Goal: Navigation & Orientation: Find specific page/section

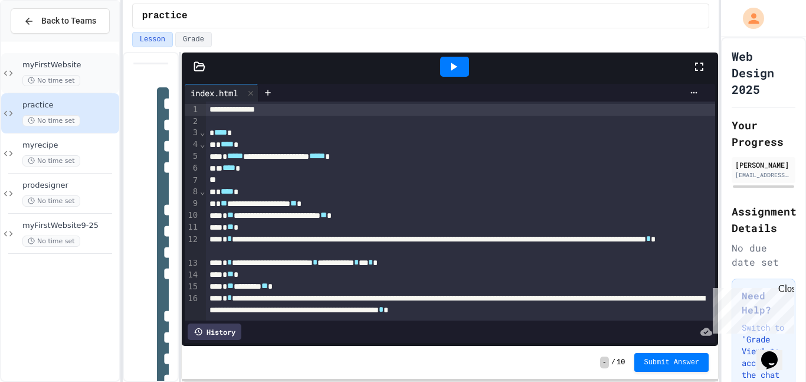
click at [87, 77] on div "No time set" at bounding box center [69, 80] width 94 height 11
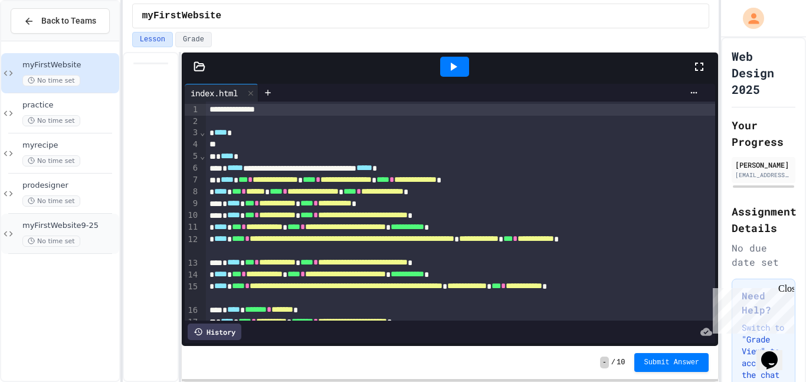
click at [91, 233] on div "myFirstWebsite9-25 No time set" at bounding box center [69, 234] width 94 height 26
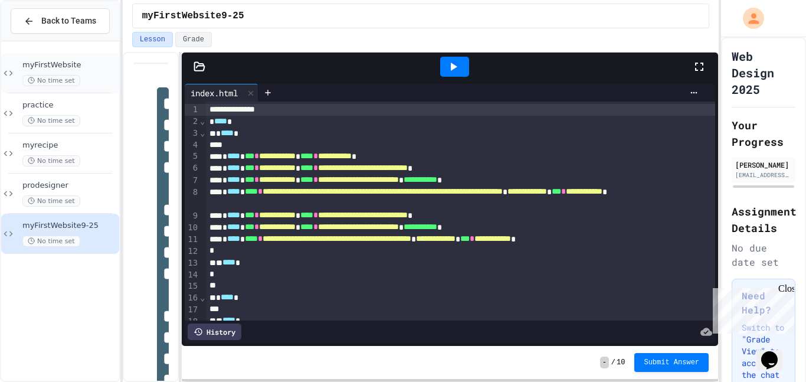
click at [100, 70] on div "myFirstWebsite No time set" at bounding box center [69, 73] width 94 height 26
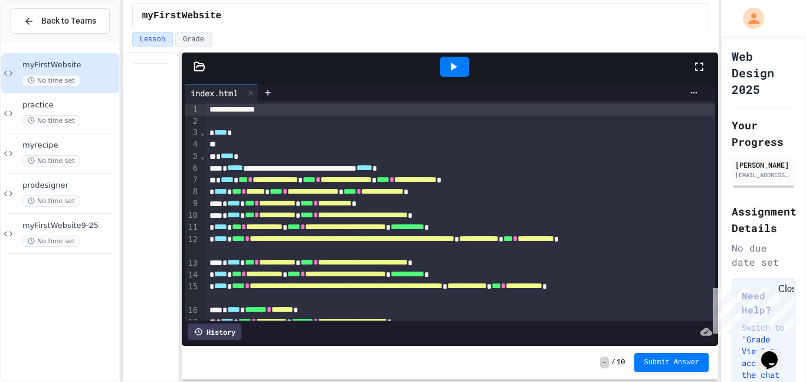
click at [196, 73] on div at bounding box center [450, 67] width 537 height 28
click at [447, 70] on icon at bounding box center [453, 67] width 14 height 14
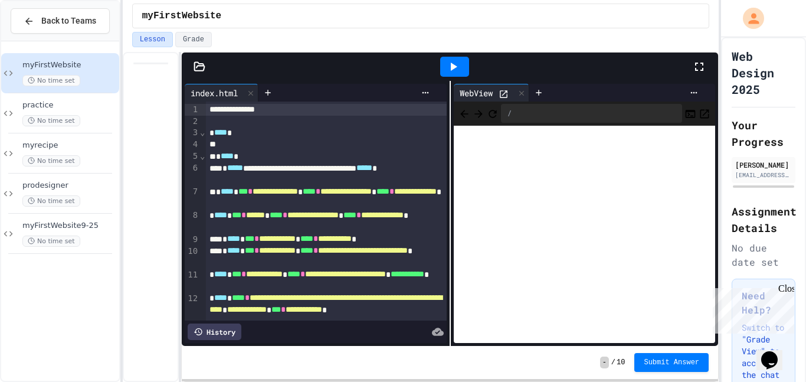
click at [506, 97] on icon at bounding box center [504, 94] width 8 height 8
